Goal: Information Seeking & Learning: Learn about a topic

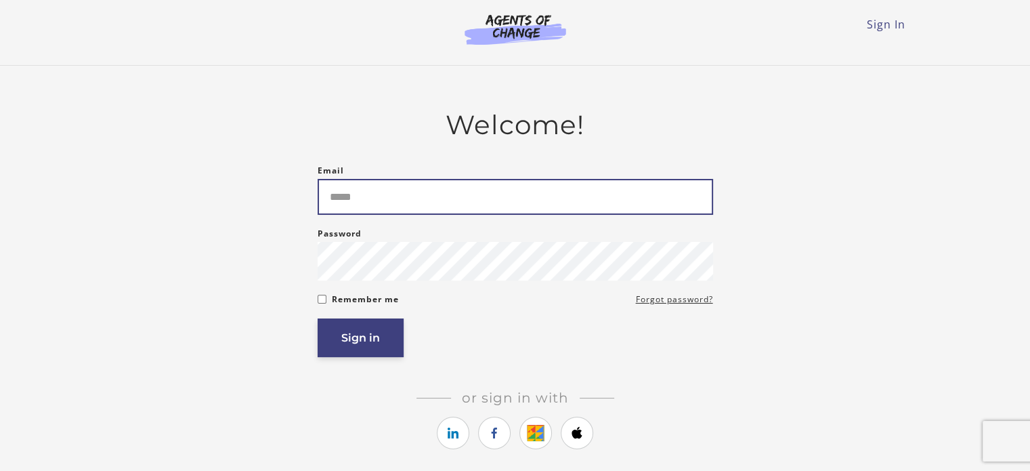
type input "**********"
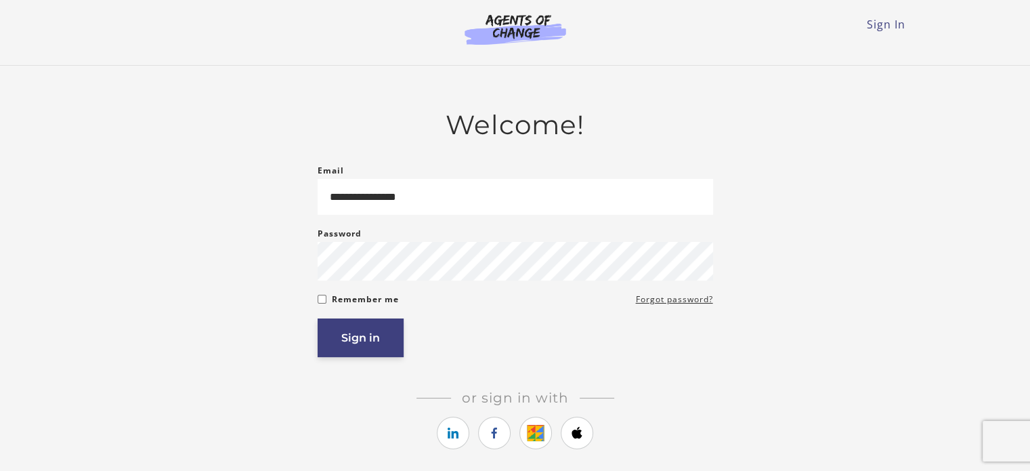
click at [375, 341] on button "Sign in" at bounding box center [361, 337] width 86 height 39
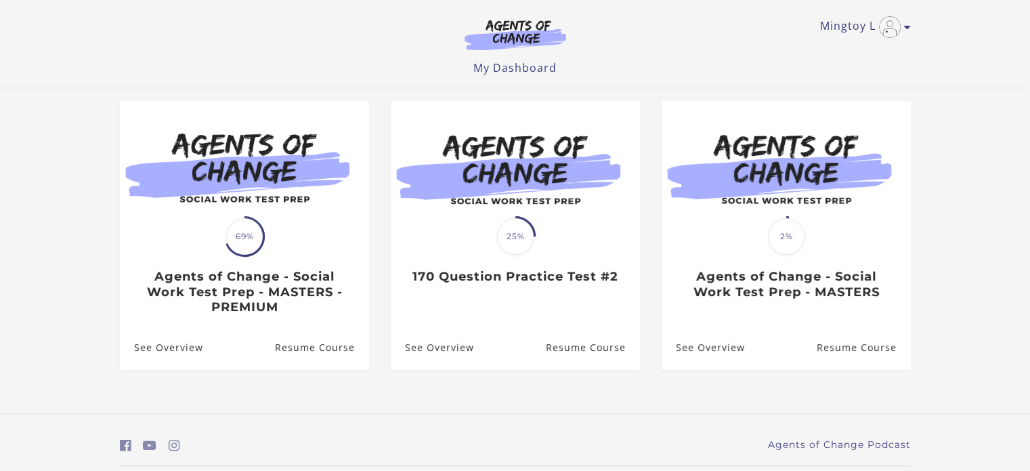
scroll to position [110, 0]
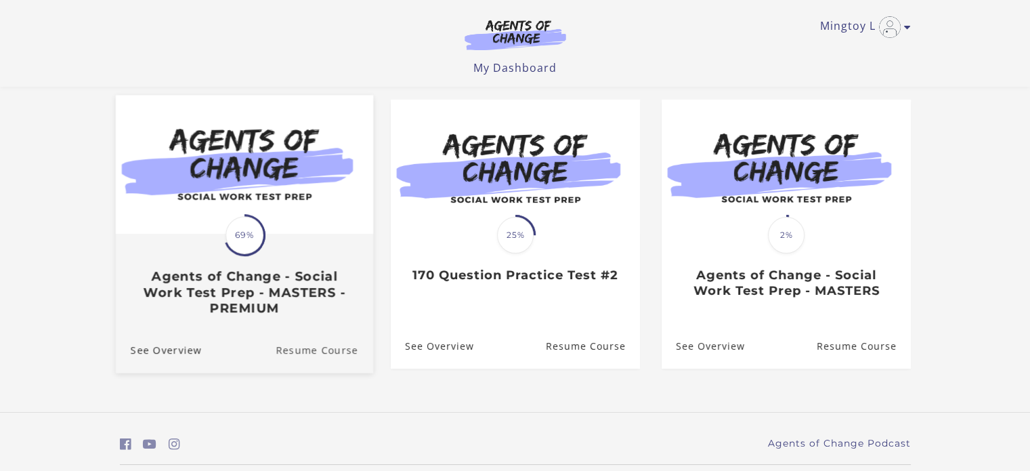
click at [305, 349] on link "Resume Course" at bounding box center [325, 349] width 98 height 45
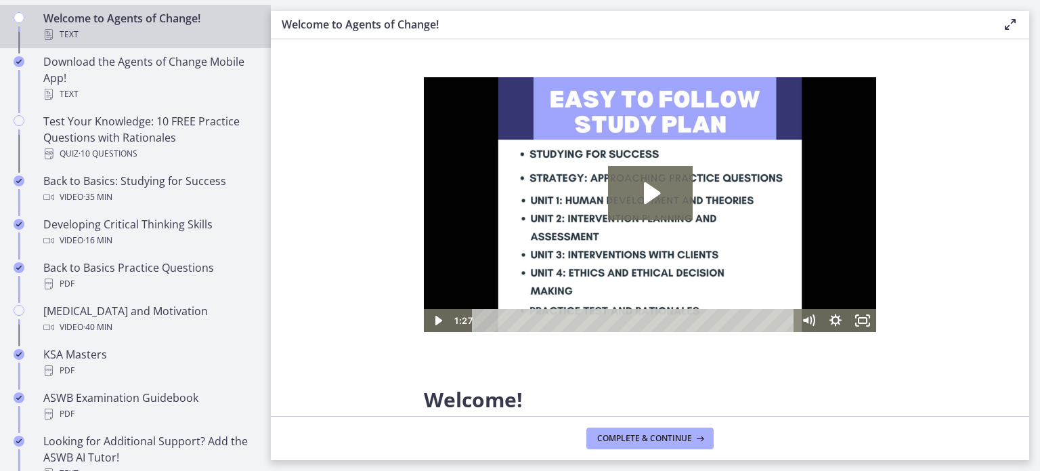
scroll to position [325, 0]
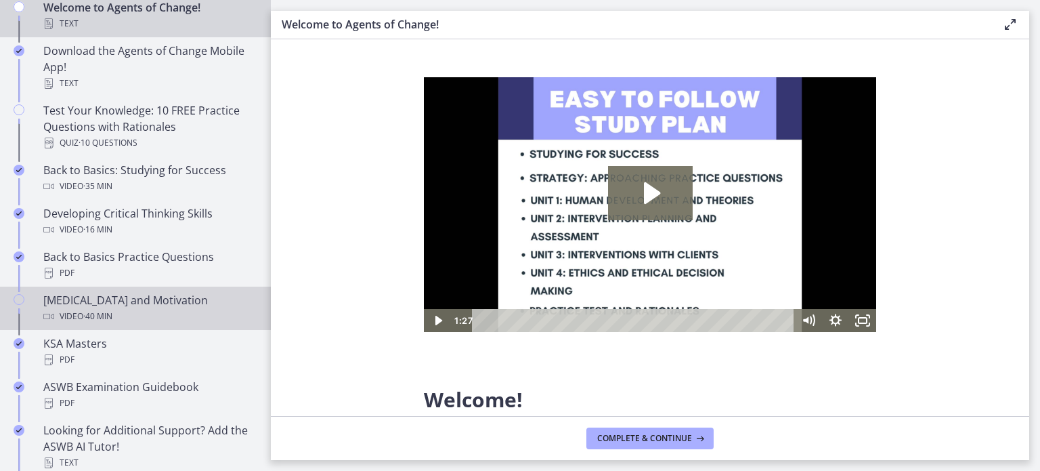
click at [99, 306] on div "Test Anxiety and Motivation Video · 40 min" at bounding box center [148, 308] width 211 height 33
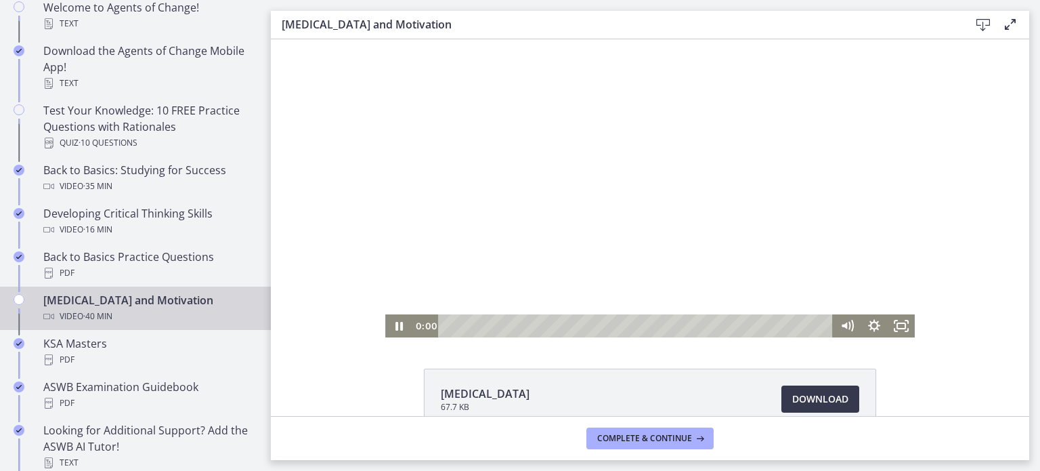
click at [405, 321] on div "0:00 0:00" at bounding box center [650, 325] width 530 height 23
click at [392, 321] on icon "Pause" at bounding box center [398, 325] width 27 height 23
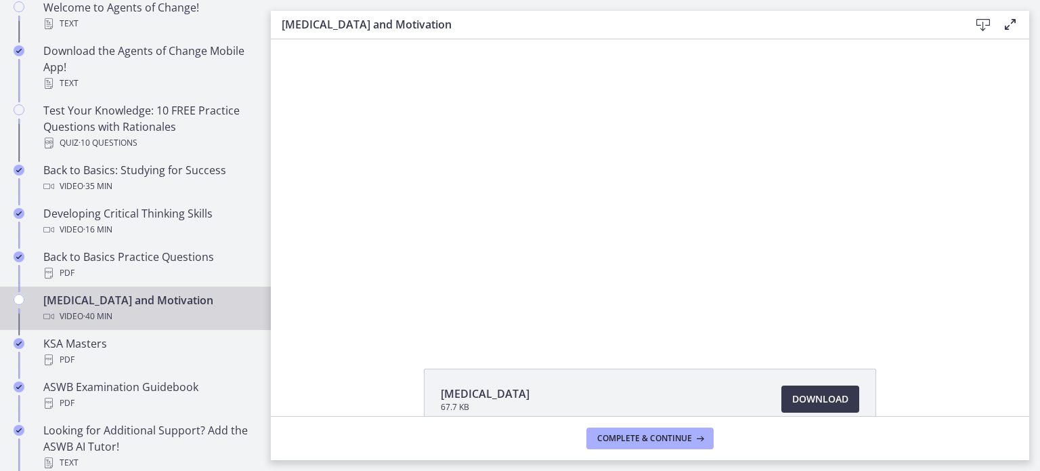
click at [635, 380] on li "Test Anxiety 67.7 KB Download Opens in a new window" at bounding box center [650, 398] width 452 height 61
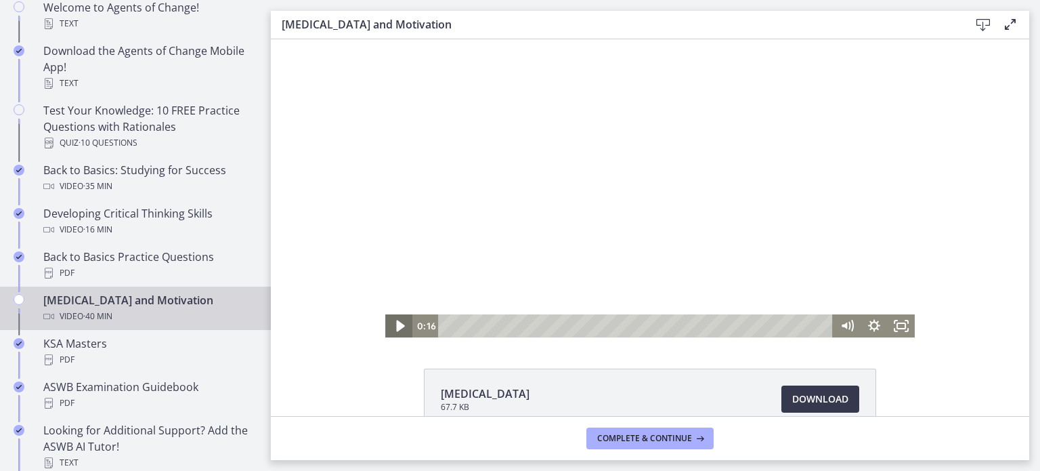
click at [388, 322] on icon "Play Video" at bounding box center [400, 326] width 33 height 28
click at [890, 322] on icon "Fullscreen" at bounding box center [901, 326] width 33 height 28
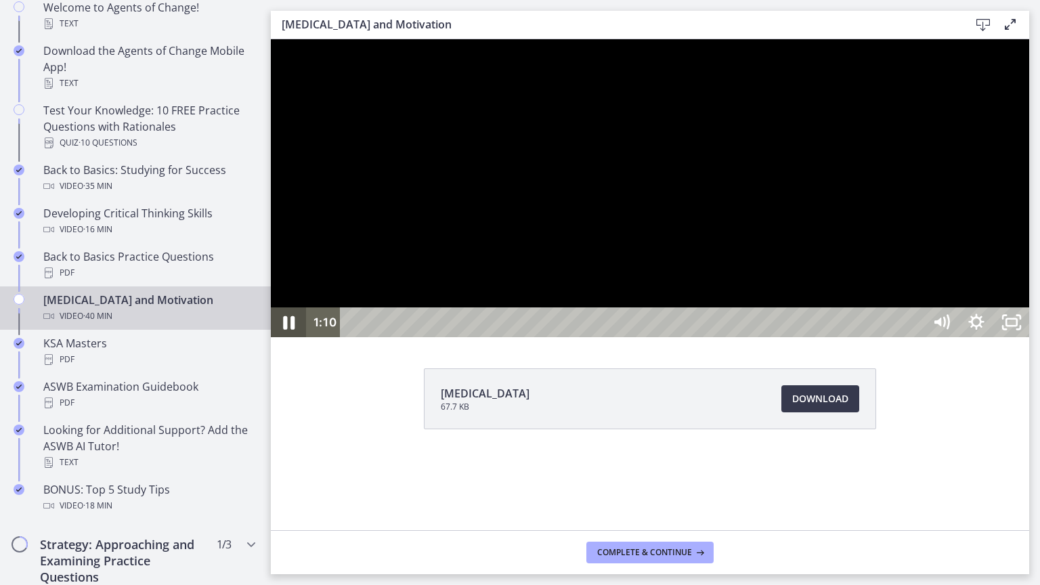
click at [290, 341] on icon "Pause" at bounding box center [289, 323] width 42 height 36
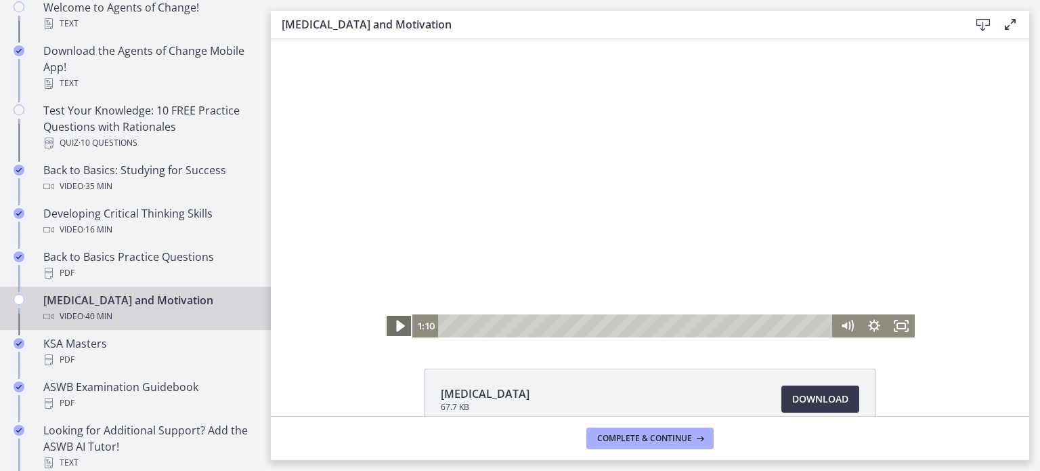
click at [399, 317] on icon "Play Video" at bounding box center [400, 326] width 33 height 28
click at [399, 317] on icon "Pause" at bounding box center [398, 325] width 27 height 23
click at [396, 328] on icon "Play Video" at bounding box center [400, 326] width 8 height 12
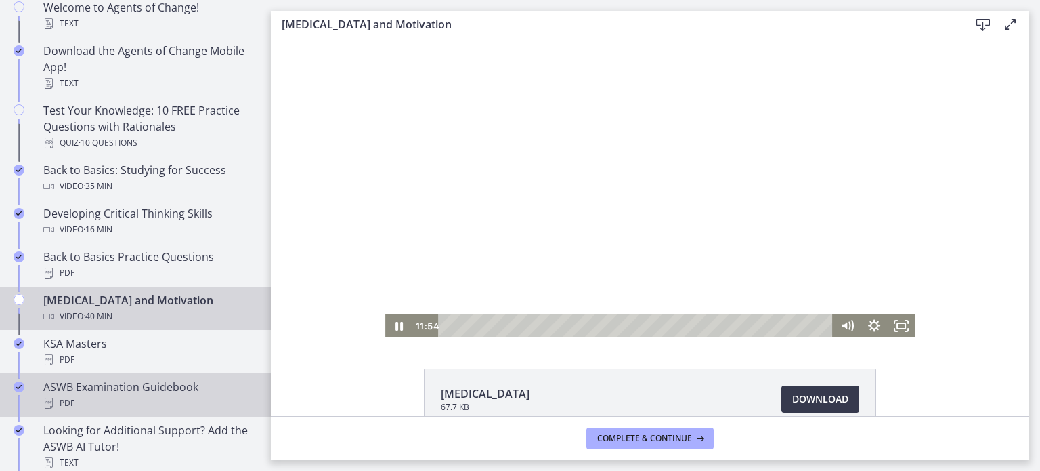
click at [68, 389] on div "ASWB Examination Guidebook PDF" at bounding box center [148, 395] width 211 height 33
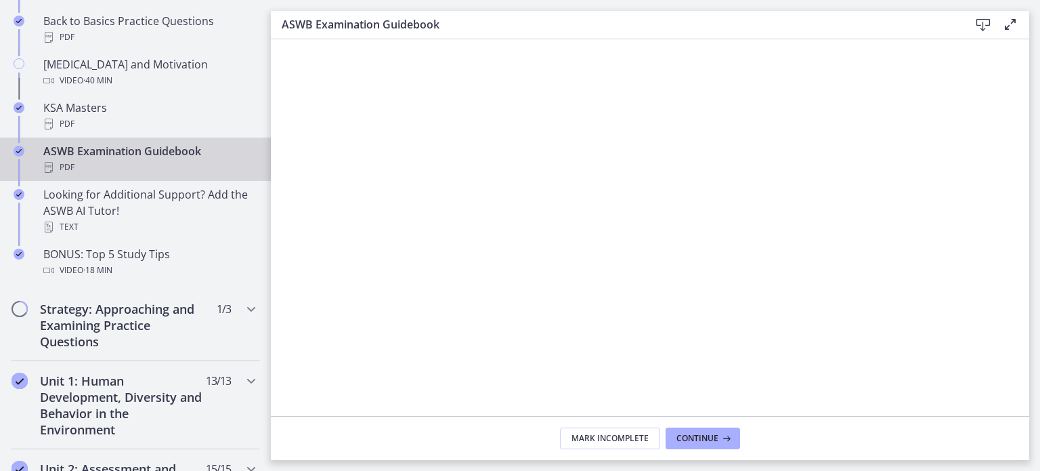
scroll to position [567, 0]
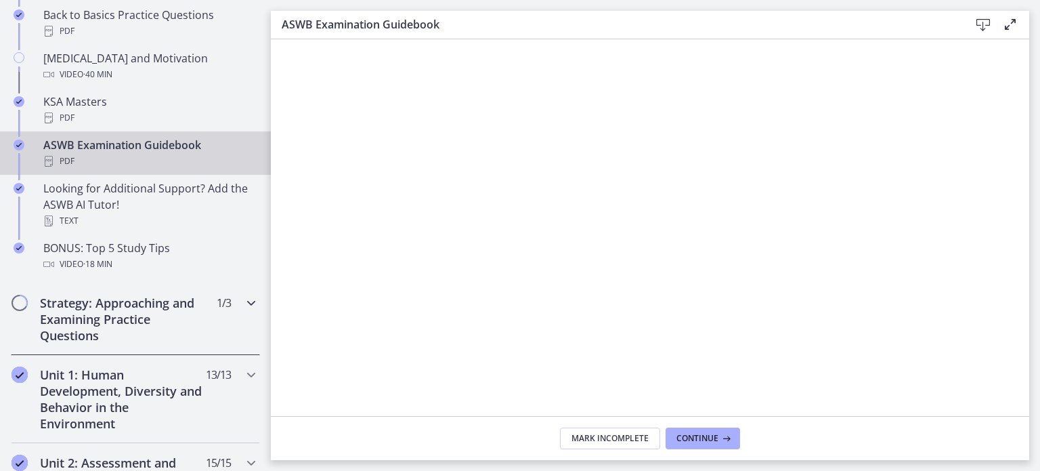
click at [137, 309] on h2 "Strategy: Approaching and Examining Practice Questions" at bounding box center [122, 319] width 165 height 49
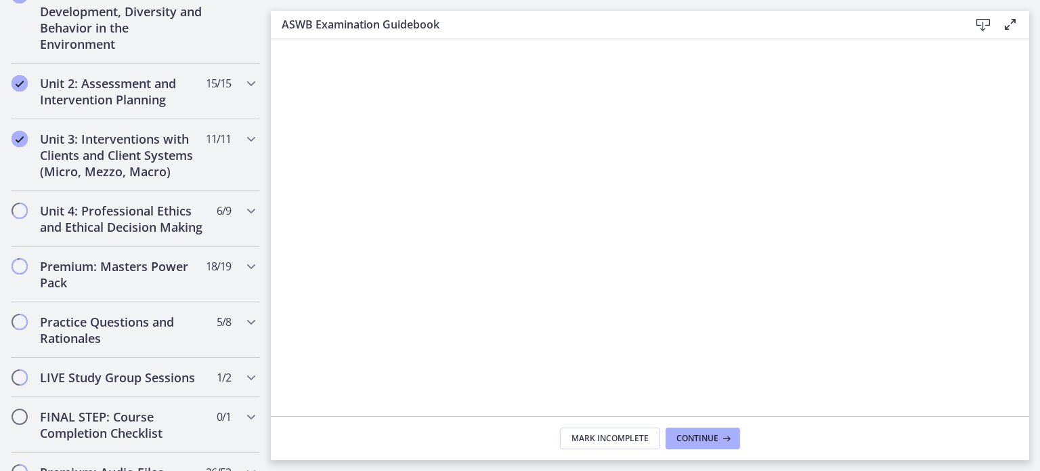
scroll to position [565, 0]
click at [148, 216] on h2 "Unit 4: Professional Ethics and Ethical Decision Making" at bounding box center [122, 220] width 165 height 33
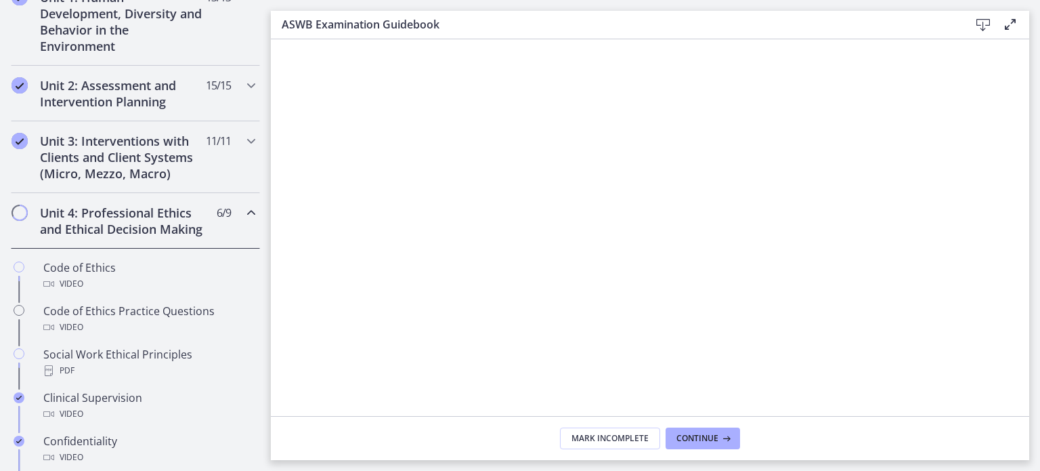
scroll to position [408, 0]
click at [243, 213] on icon "Chapters" at bounding box center [251, 212] width 16 height 16
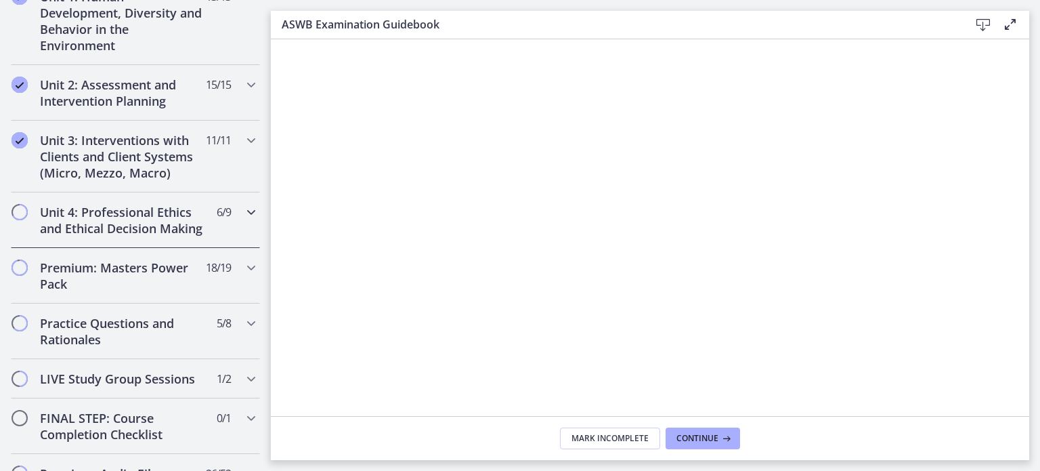
click at [18, 208] on span "Chapters" at bounding box center [20, 212] width 14 height 14
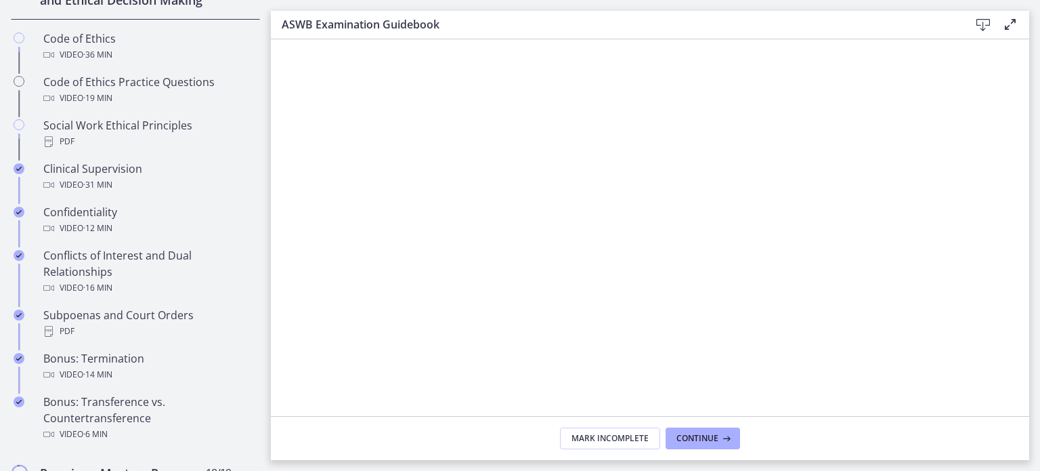
scroll to position [622, 0]
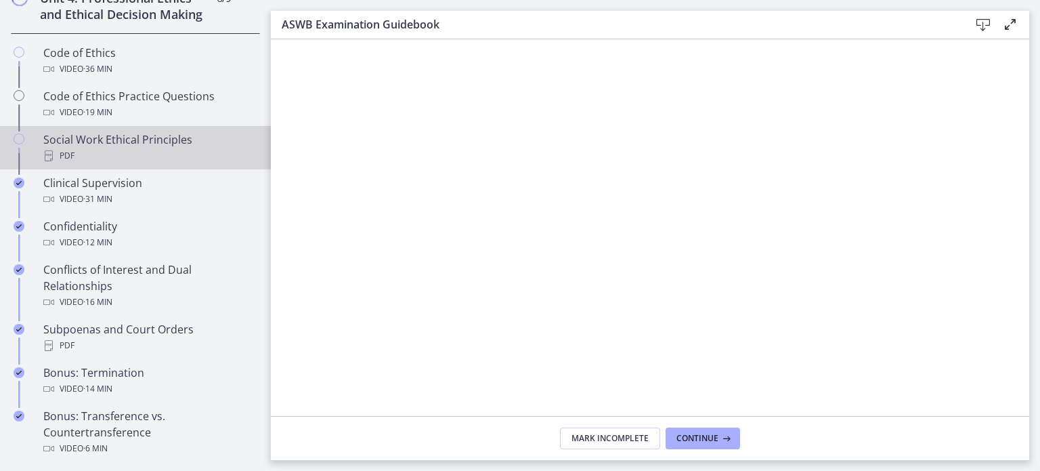
click at [129, 159] on div "Social Work Ethical Principles PDF" at bounding box center [148, 147] width 211 height 33
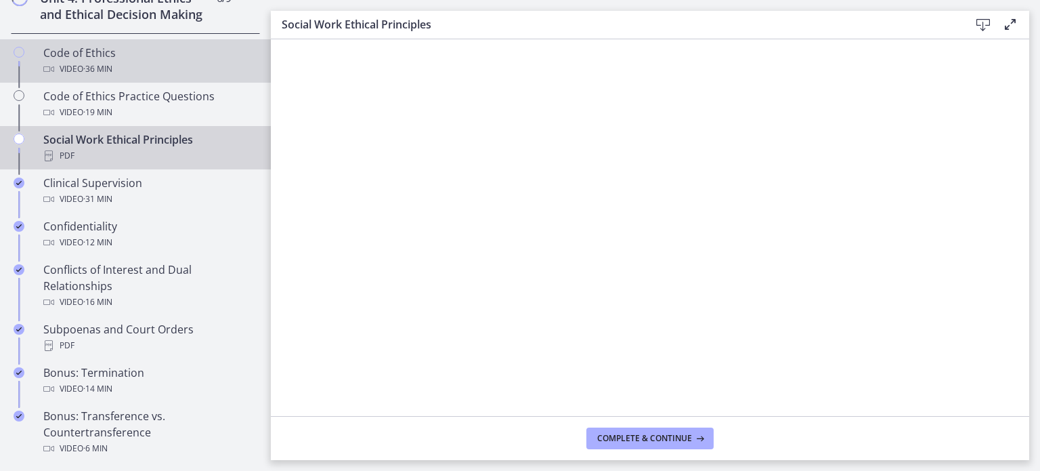
click at [104, 77] on span "· 36 min" at bounding box center [97, 69] width 29 height 16
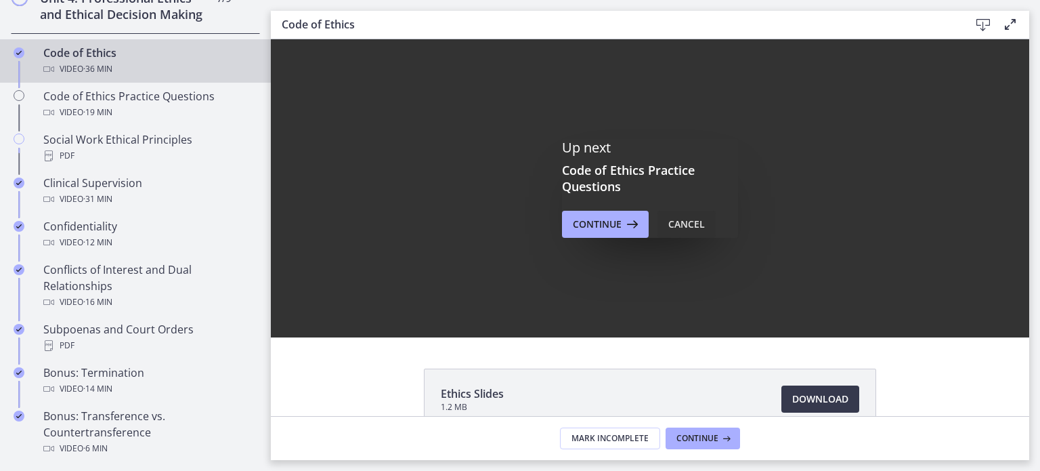
click at [684, 217] on div "Cancel" at bounding box center [686, 224] width 37 height 16
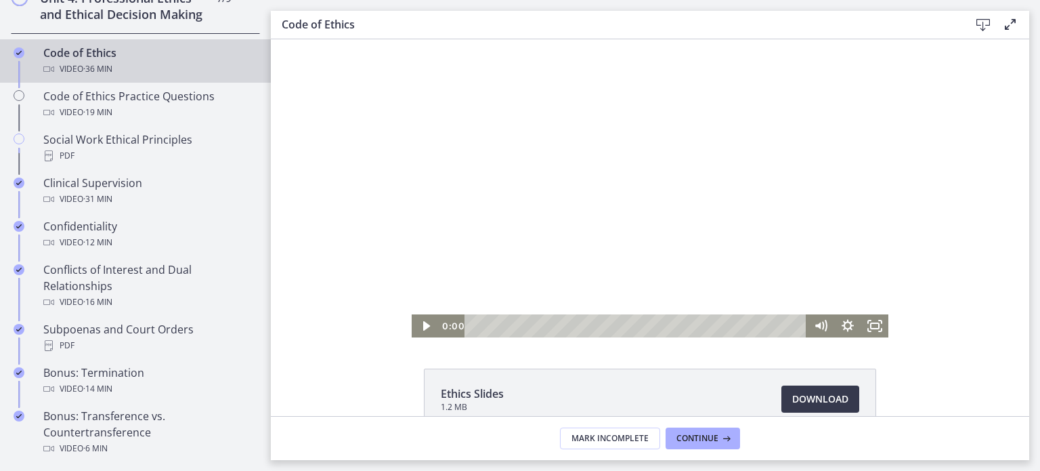
drag, startPoint x: 791, startPoint y: 324, endPoint x: 440, endPoint y: 324, distance: 350.8
click at [440, 324] on div "0:00 0:00" at bounding box center [623, 325] width 368 height 23
click at [423, 330] on icon "Play Video" at bounding box center [425, 325] width 27 height 23
click at [878, 329] on icon "Fullscreen" at bounding box center [875, 326] width 33 height 28
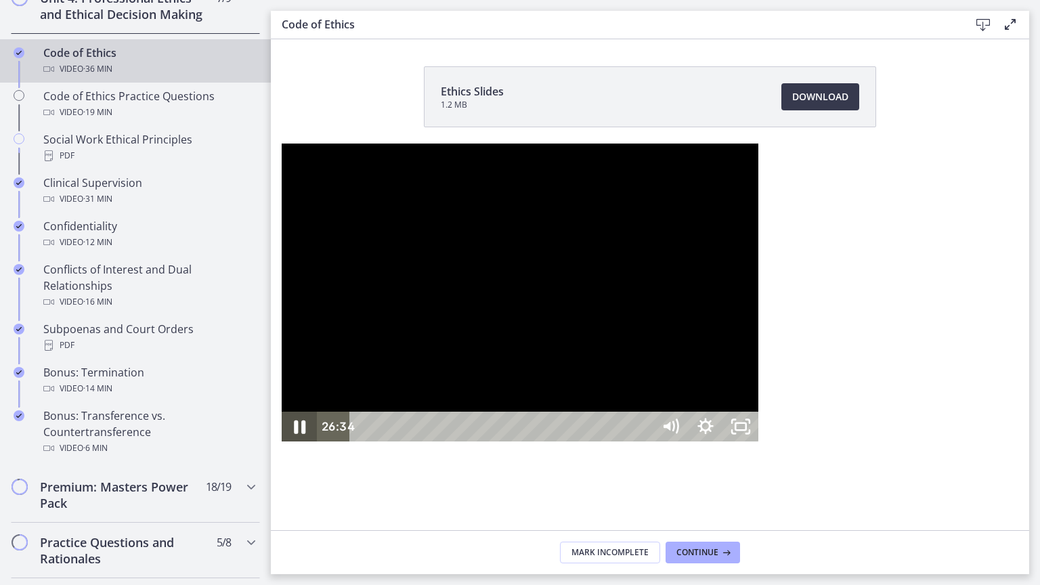
click at [278, 445] on icon "Pause" at bounding box center [299, 427] width 42 height 36
click at [280, 445] on icon "Play Video" at bounding box center [301, 427] width 42 height 36
click at [282, 442] on icon "Pause" at bounding box center [299, 427] width 35 height 30
click at [280, 445] on icon "Play Video" at bounding box center [301, 427] width 42 height 36
drag, startPoint x: 810, startPoint y: 573, endPoint x: 776, endPoint y: 572, distance: 33.9
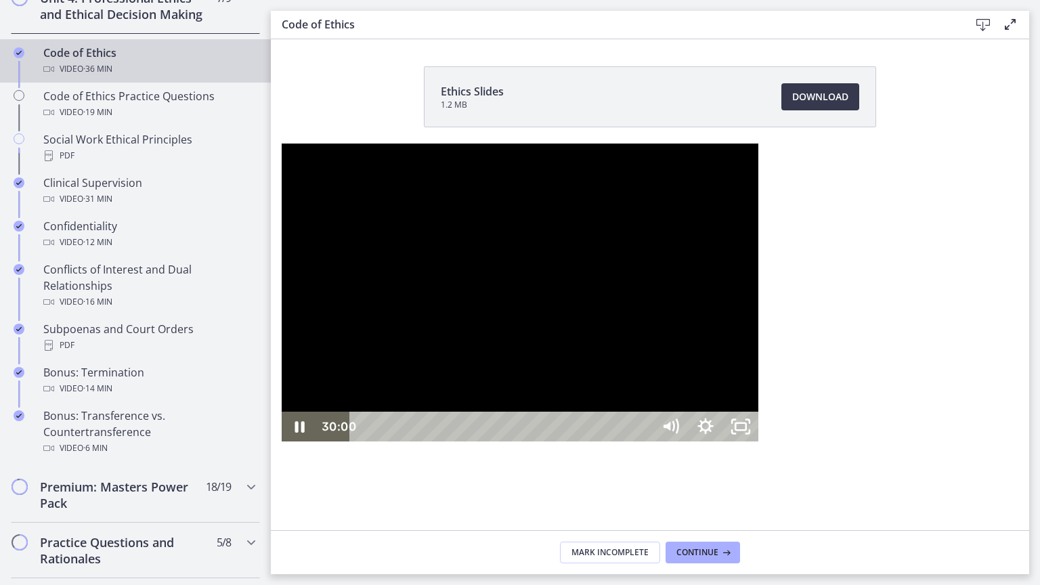
click at [1040, 432] on div "Playbar" at bounding box center [1055, 427] width 10 height 10
click at [278, 445] on icon "Pause" at bounding box center [299, 427] width 42 height 36
click at [280, 445] on icon "Play Video" at bounding box center [301, 427] width 42 height 36
click at [294, 434] on icon "Pause" at bounding box center [300, 428] width 12 height 14
click at [280, 445] on icon "Play Video" at bounding box center [301, 427] width 42 height 36
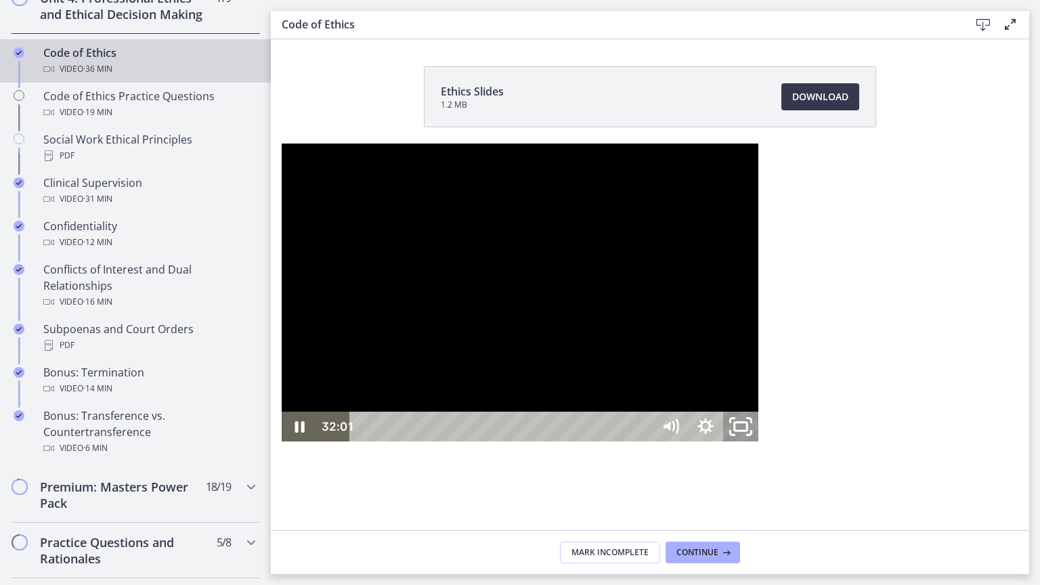
click at [762, 445] on icon "Unfullscreen" at bounding box center [741, 427] width 42 height 36
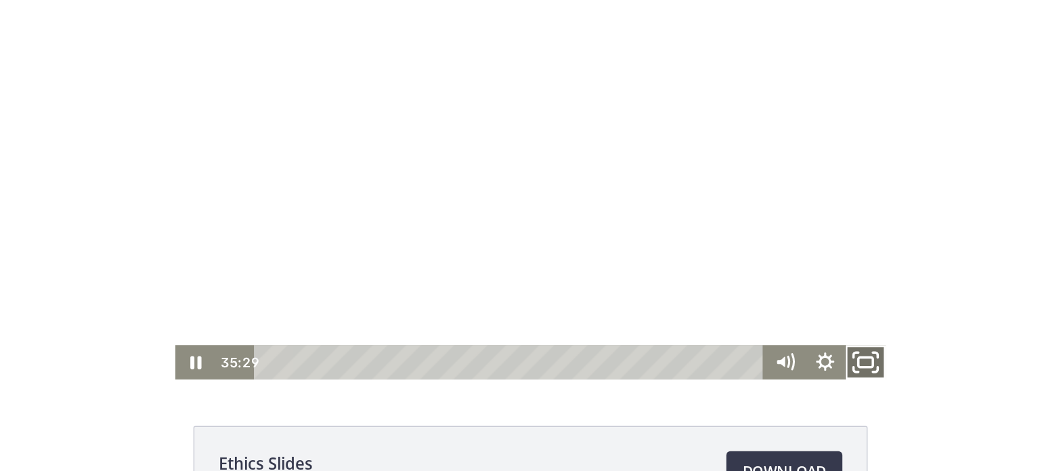
click at [574, 215] on icon "Fullscreen" at bounding box center [575, 216] width 3 height 3
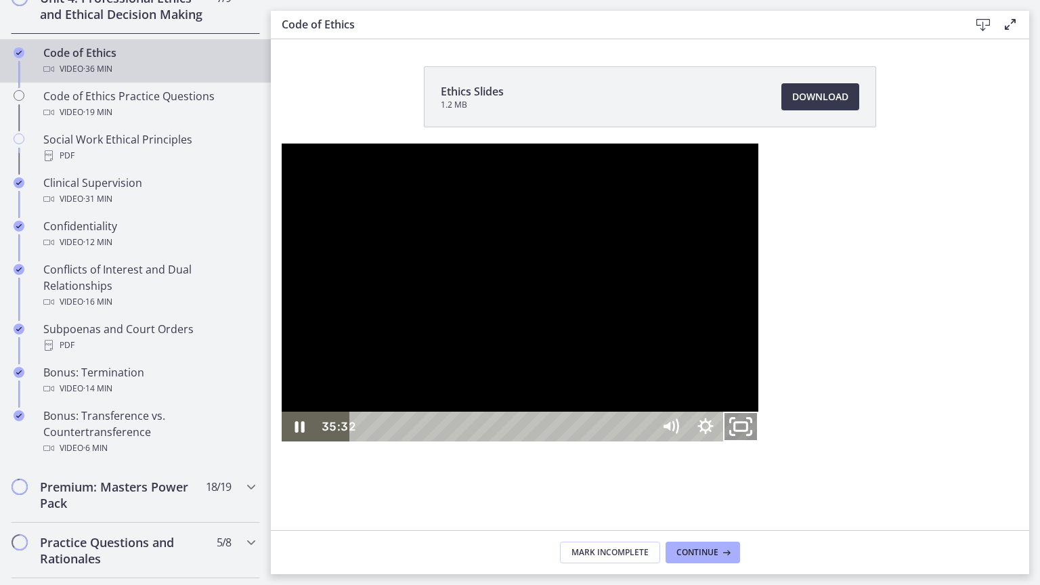
click at [762, 445] on icon "Unfullscreen" at bounding box center [741, 427] width 42 height 36
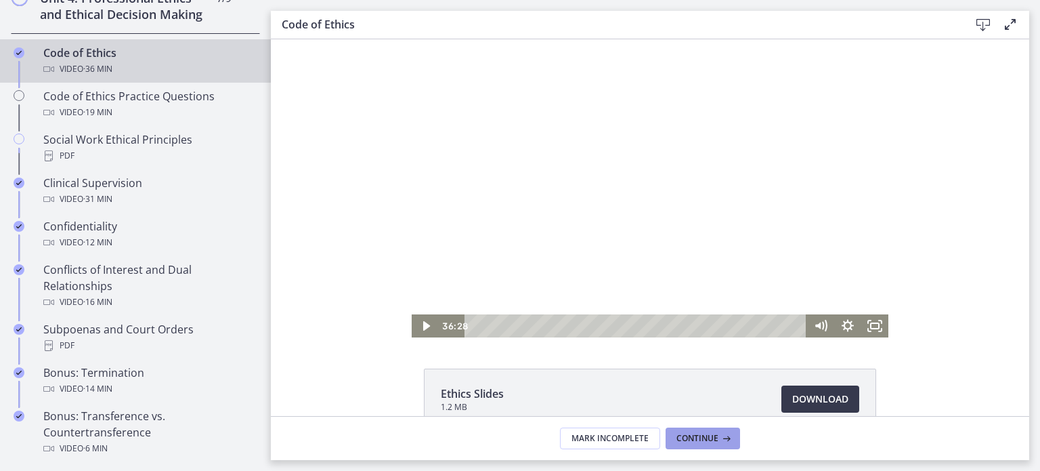
click at [725, 433] on icon at bounding box center [726, 438] width 14 height 11
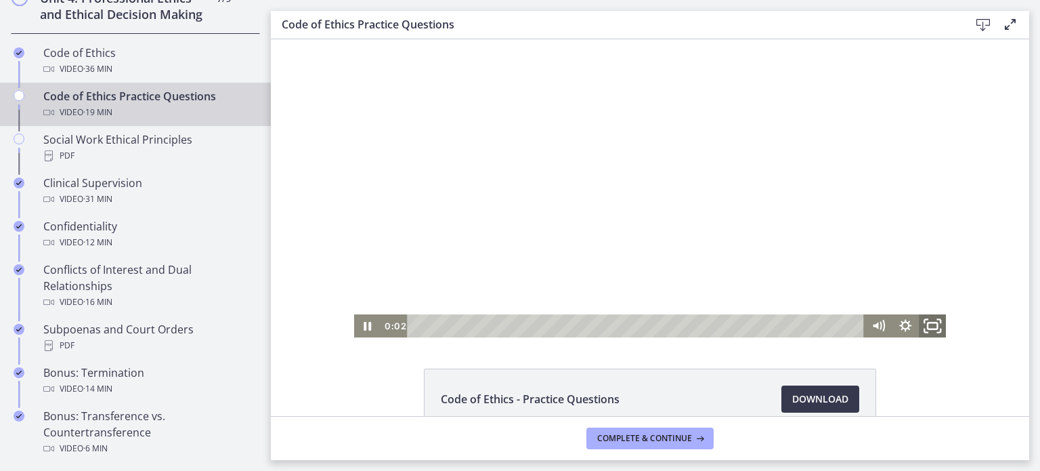
click at [929, 328] on rect "Fullscreen" at bounding box center [932, 325] width 9 height 7
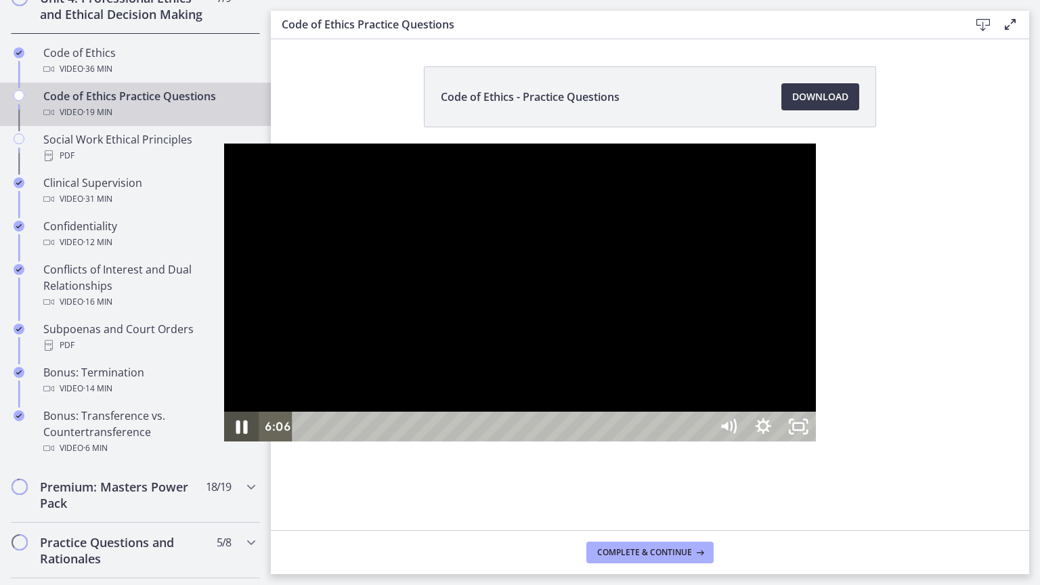
click at [221, 445] on icon "Pause" at bounding box center [242, 427] width 42 height 36
click at [226, 442] on icon "Play Video" at bounding box center [243, 427] width 35 height 30
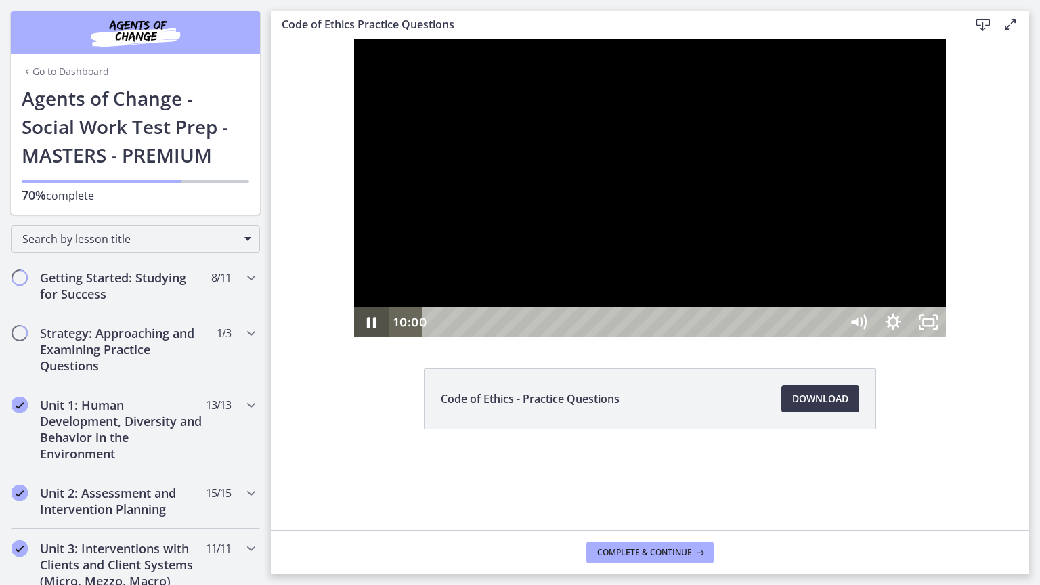
scroll to position [622, 0]
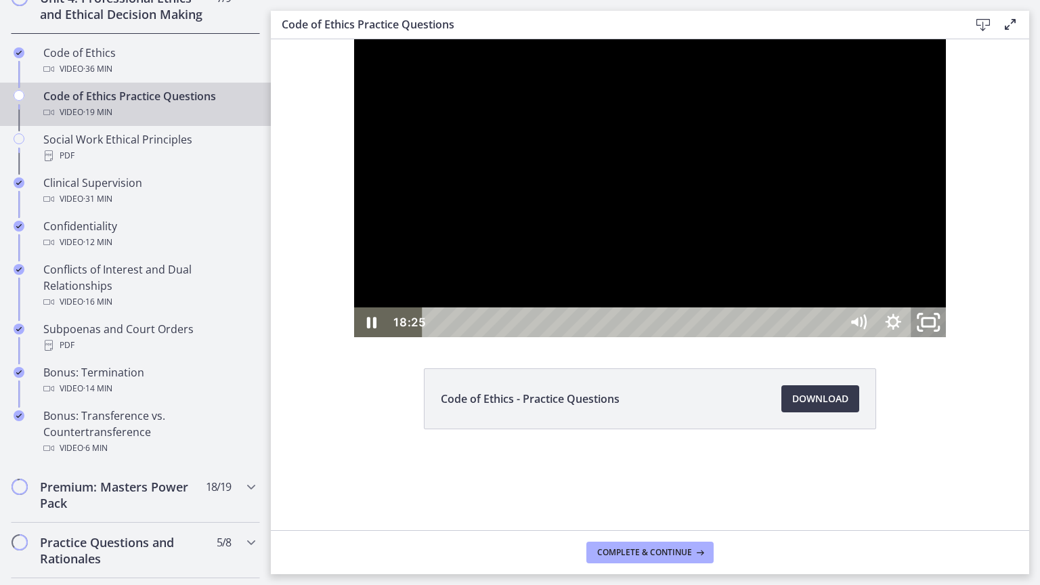
click at [949, 341] on icon "Unfullscreen" at bounding box center [929, 323] width 42 height 36
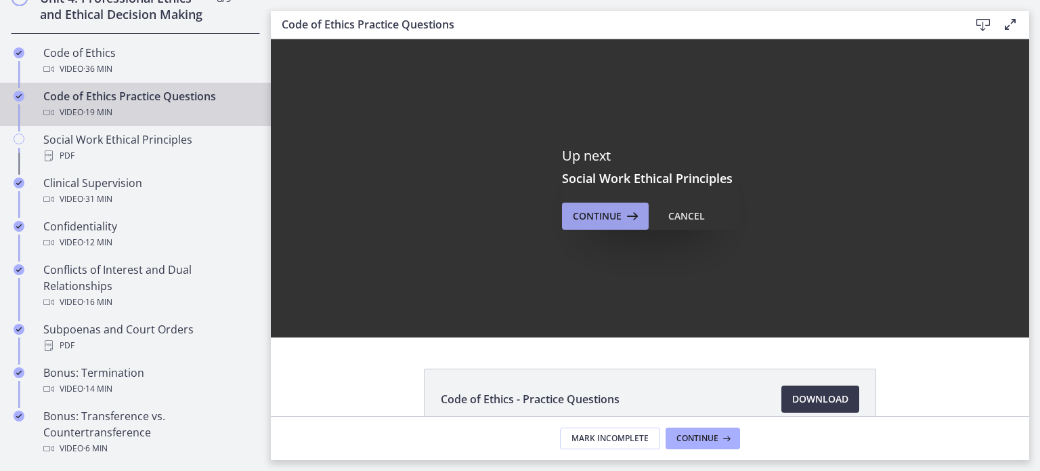
click at [628, 214] on icon at bounding box center [631, 216] width 19 height 16
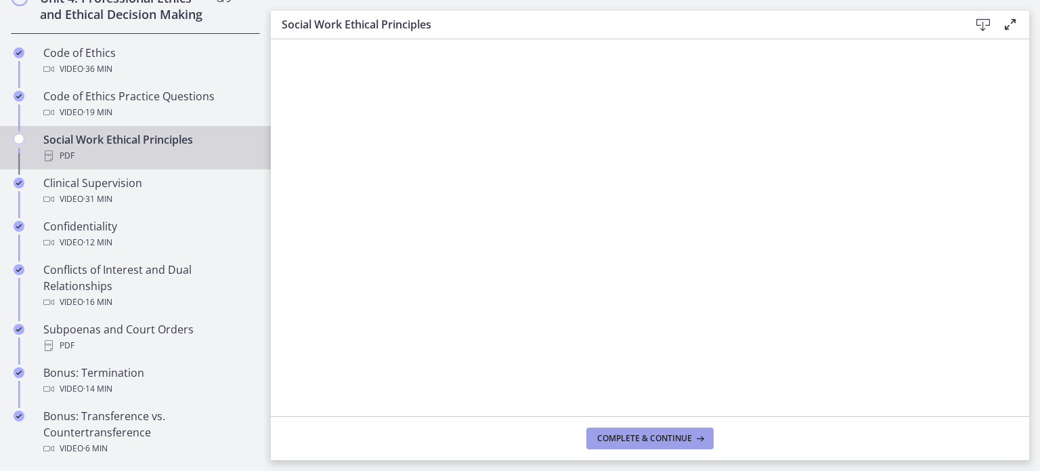
click at [693, 427] on button "Complete & continue" at bounding box center [649, 438] width 127 height 22
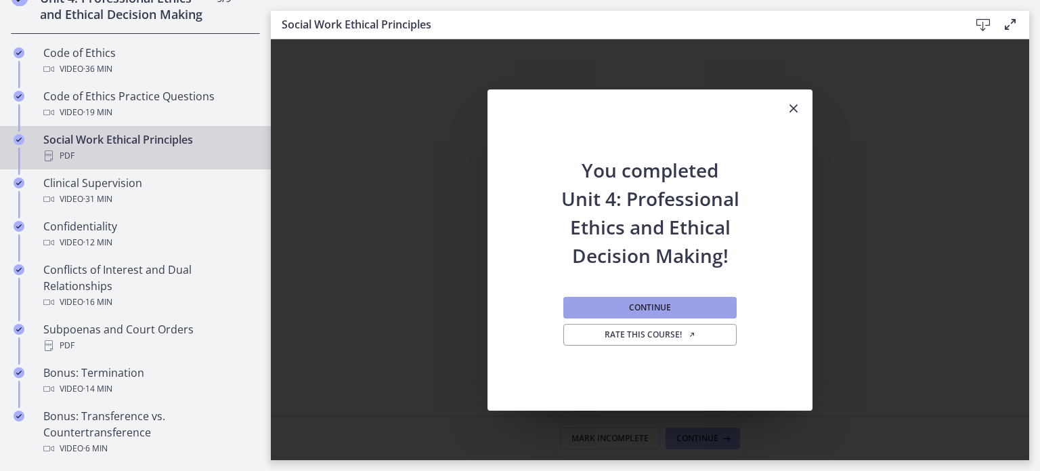
click at [706, 306] on button "Continue" at bounding box center [649, 308] width 173 height 22
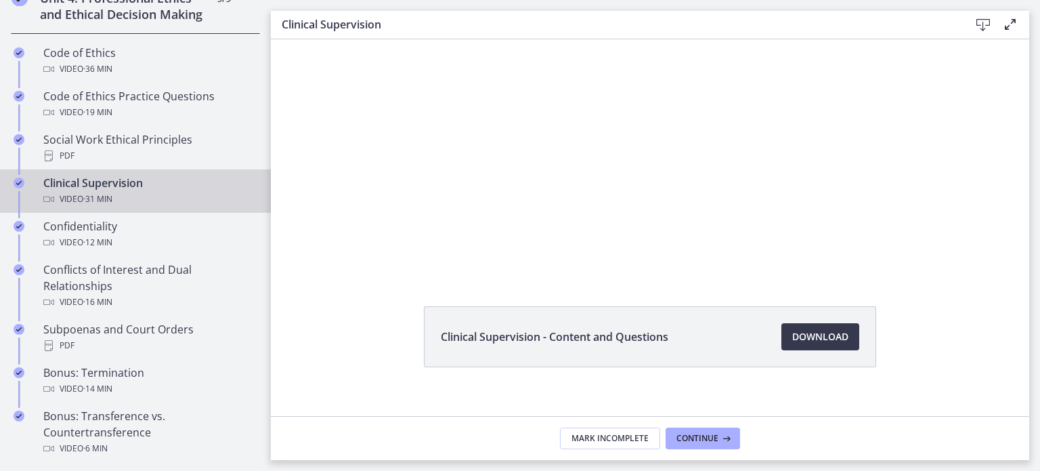
scroll to position [78, 0]
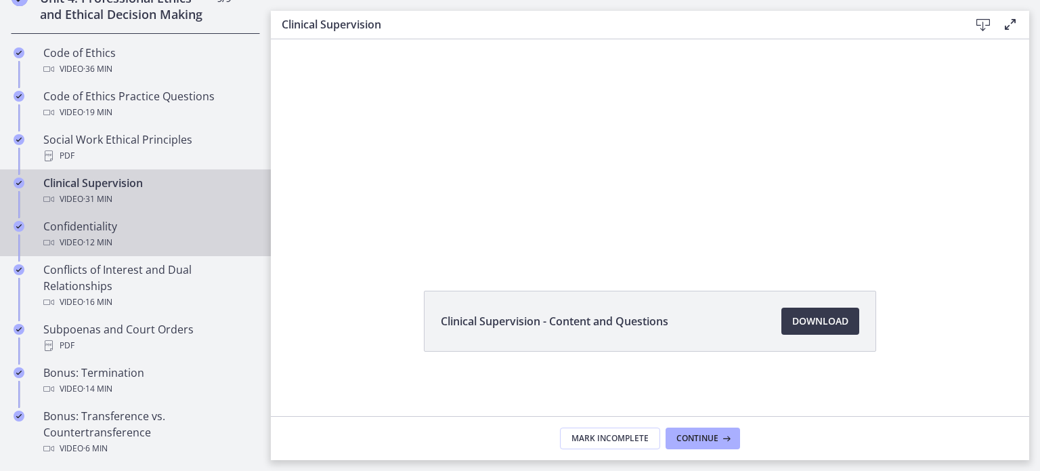
click at [106, 242] on div "Confidentiality Video · 12 min" at bounding box center [148, 234] width 211 height 33
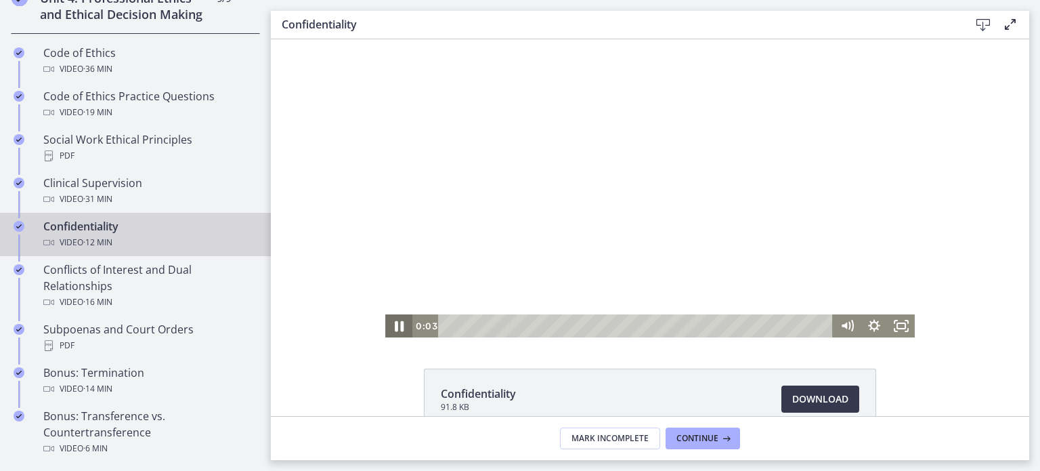
click at [398, 325] on icon "Pause" at bounding box center [399, 326] width 33 height 28
click at [896, 326] on icon "Fullscreen" at bounding box center [901, 325] width 27 height 23
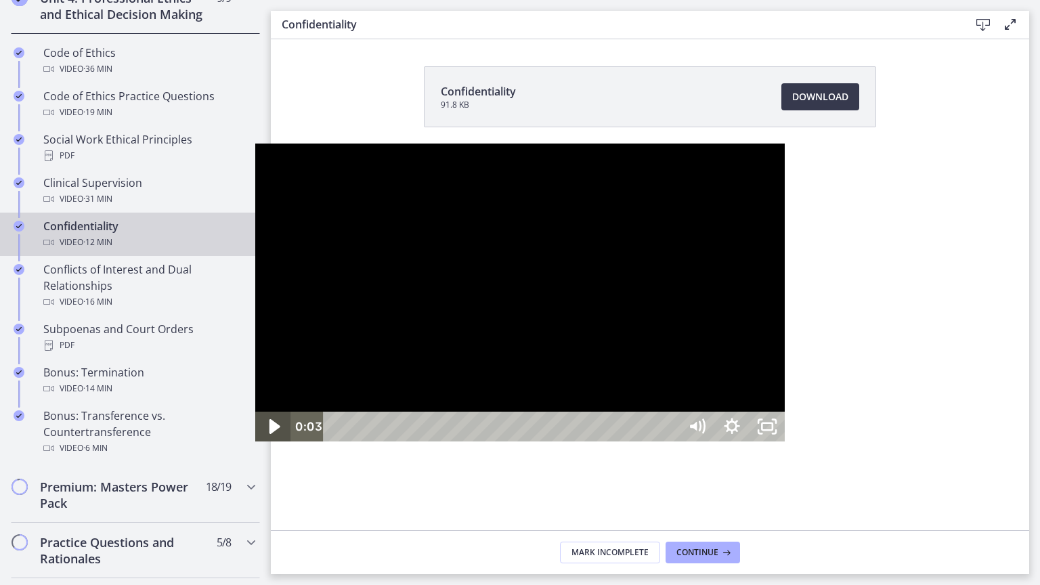
click at [269, 434] on icon "Play Video" at bounding box center [274, 426] width 11 height 15
click at [252, 445] on icon "Pause" at bounding box center [273, 427] width 42 height 36
click at [269, 434] on icon "Play Video" at bounding box center [274, 426] width 11 height 15
click at [788, 445] on icon "Unfullscreen" at bounding box center [767, 427] width 42 height 36
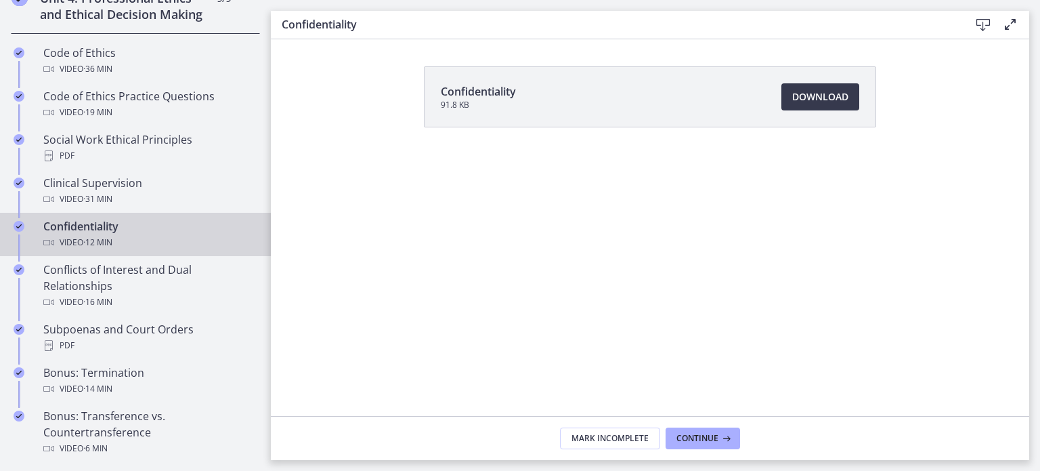
scroll to position [0, 394]
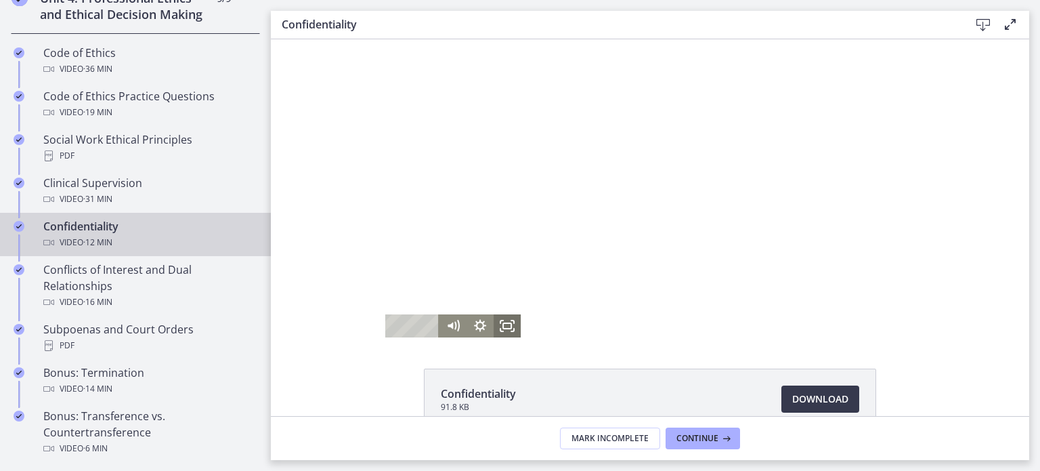
click at [504, 323] on icon "Fullscreen" at bounding box center [507, 325] width 27 height 23
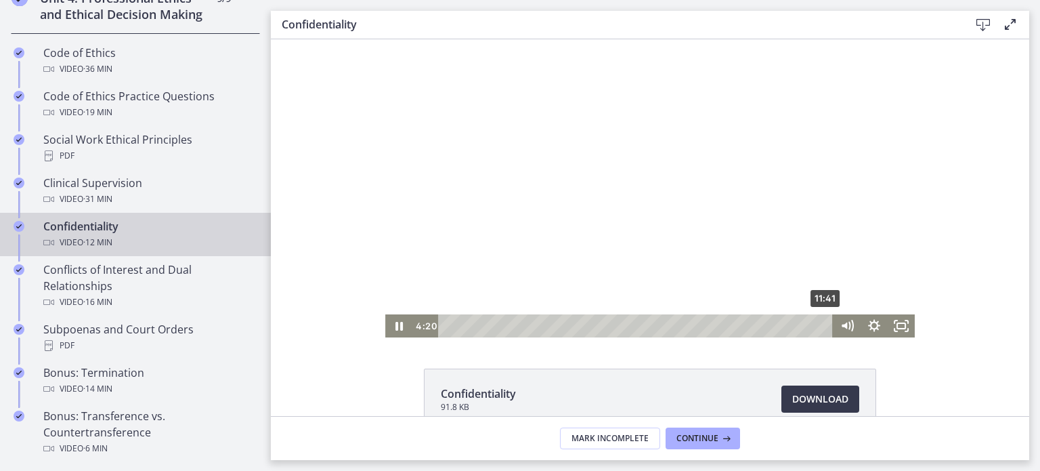
scroll to position [0, 0]
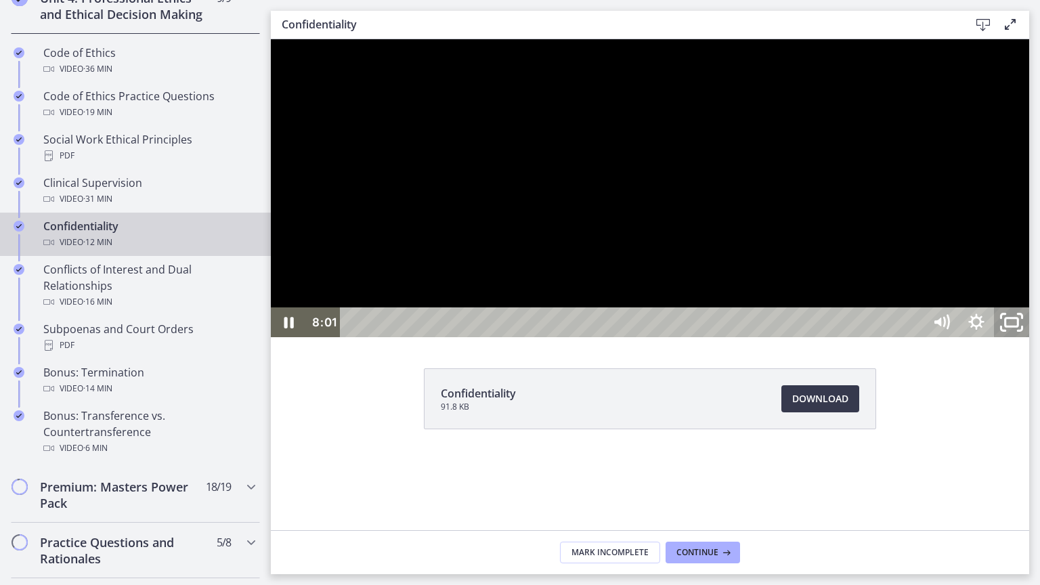
click at [1019, 326] on rect "Unfullscreen" at bounding box center [1012, 322] width 13 height 8
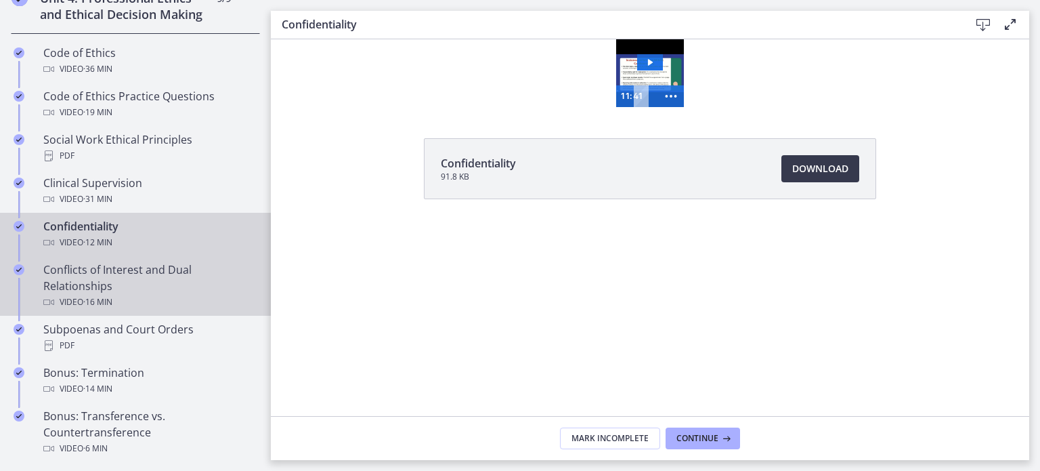
click at [128, 295] on div "Conflicts of Interest and Dual Relationships Video · 16 min" at bounding box center [148, 285] width 211 height 49
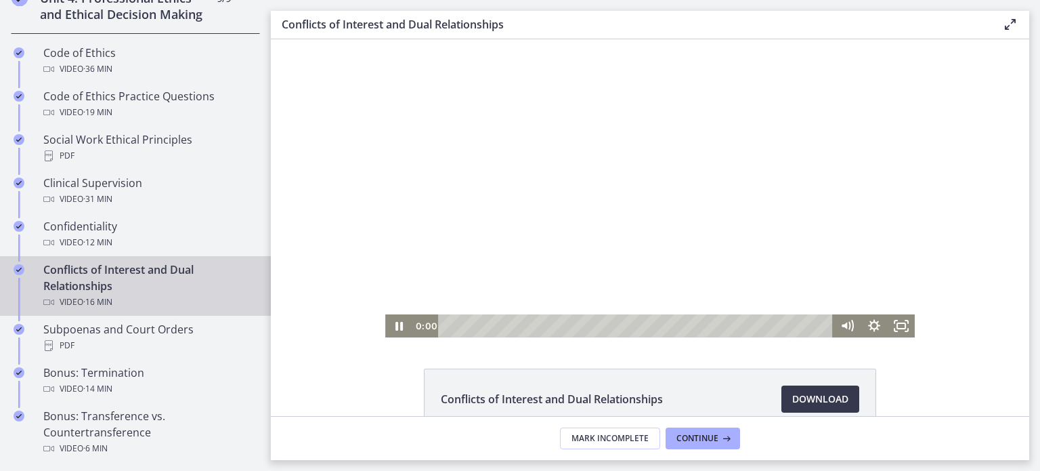
drag, startPoint x: 747, startPoint y: 326, endPoint x: 425, endPoint y: 357, distance: 323.9
click at [425, 337] on html "Click for sound @keyframes VOLUME_SMALL_WAVE_FLASH { 0% { opacity: 0; } 33% { o…" at bounding box center [650, 188] width 759 height 298
click at [397, 320] on icon "Pause" at bounding box center [399, 326] width 33 height 28
click at [390, 320] on icon "Play Video" at bounding box center [399, 325] width 27 height 23
click at [390, 320] on icon "Pause" at bounding box center [399, 326] width 33 height 28
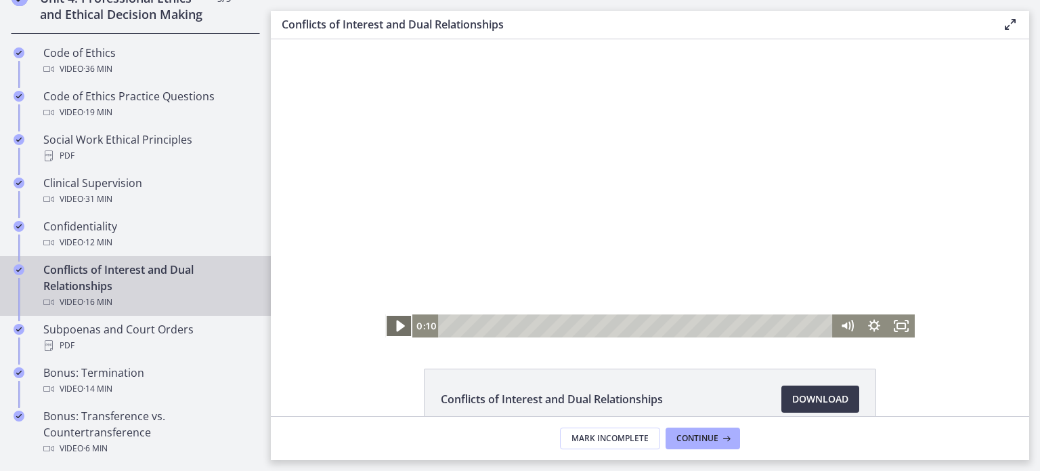
click at [389, 322] on icon "Play Video" at bounding box center [400, 326] width 33 height 28
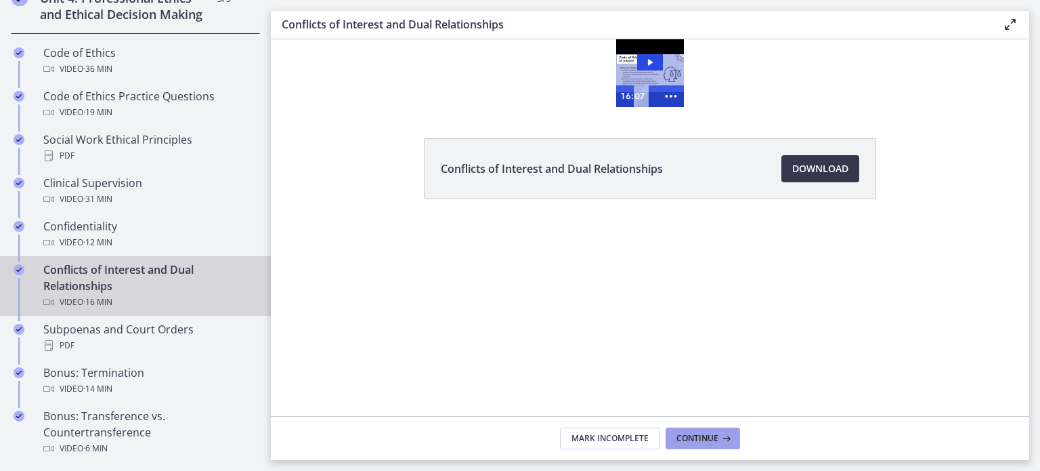
click at [729, 435] on icon at bounding box center [726, 438] width 14 height 11
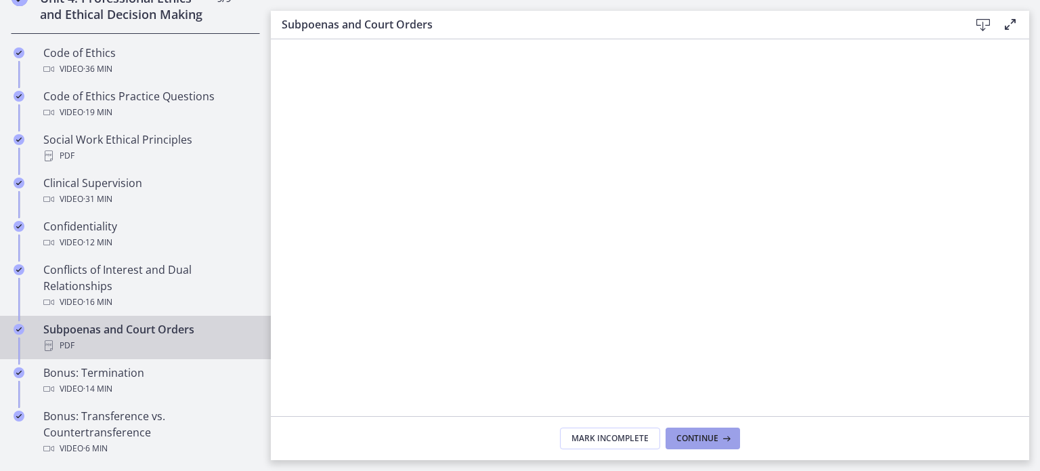
click at [727, 431] on button "Continue" at bounding box center [703, 438] width 74 height 22
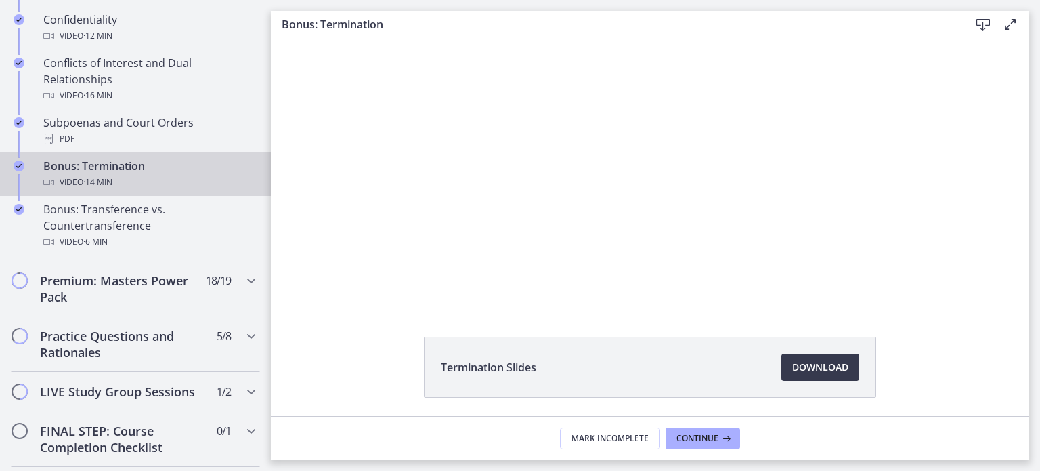
scroll to position [842, 0]
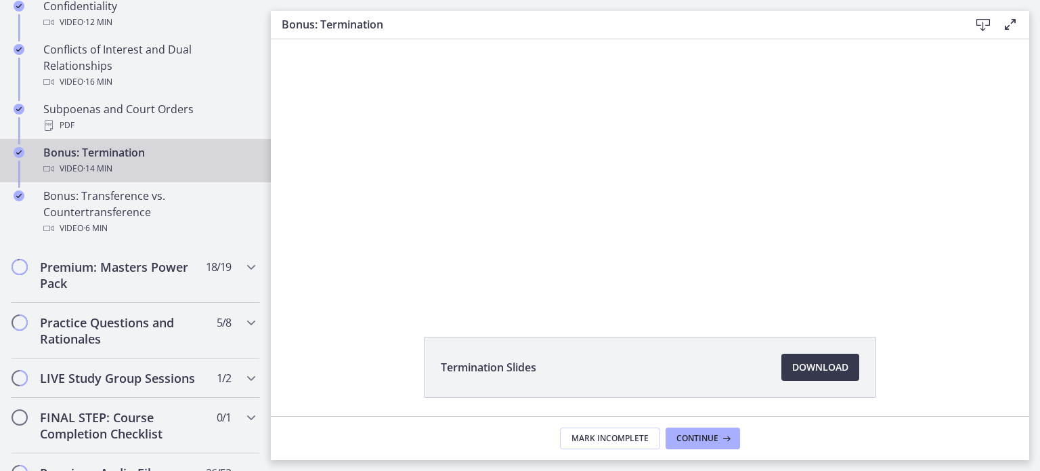
drag, startPoint x: 266, startPoint y: 189, endPoint x: 0, endPoint y: 244, distance: 271.8
click at [243, 275] on icon "Chapters" at bounding box center [251, 267] width 16 height 16
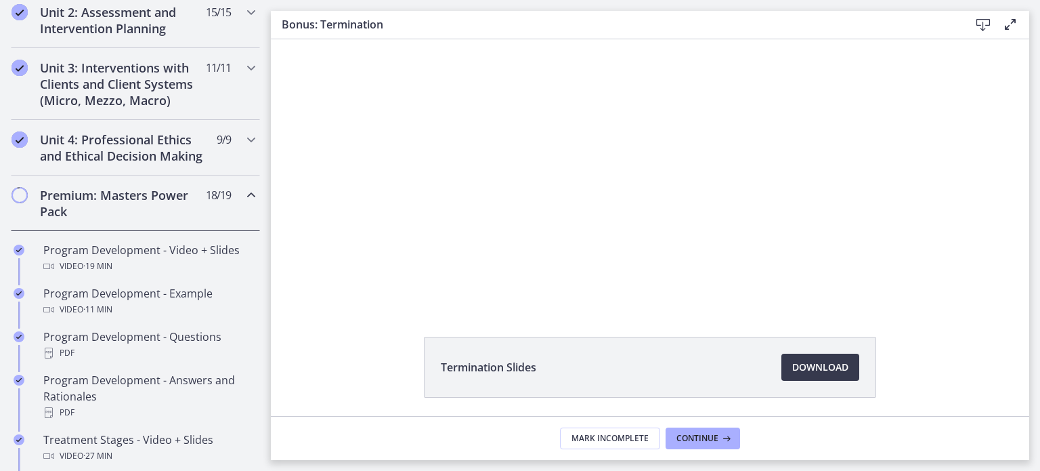
scroll to position [463, 0]
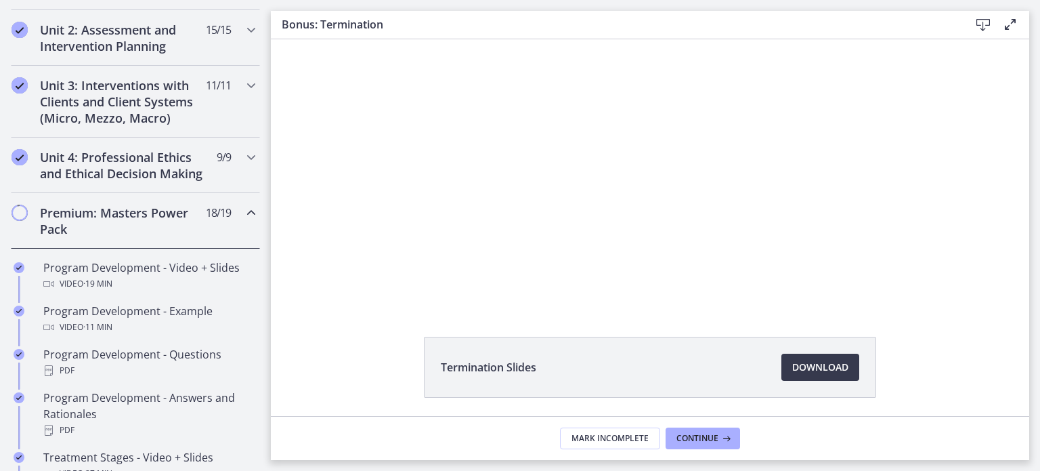
drag, startPoint x: 264, startPoint y: 259, endPoint x: 16, endPoint y: 171, distance: 263.3
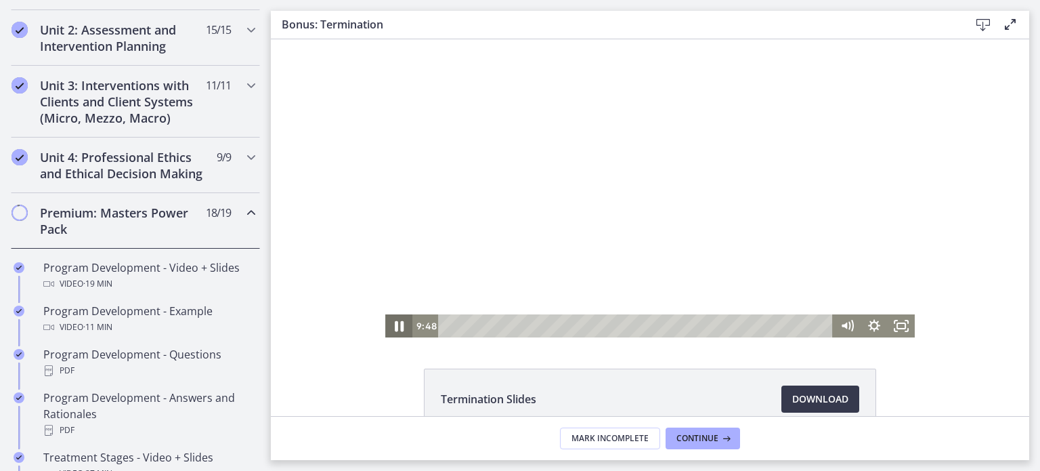
click at [397, 322] on icon "Pause" at bounding box center [399, 326] width 9 height 11
